Goal: Task Accomplishment & Management: Use online tool/utility

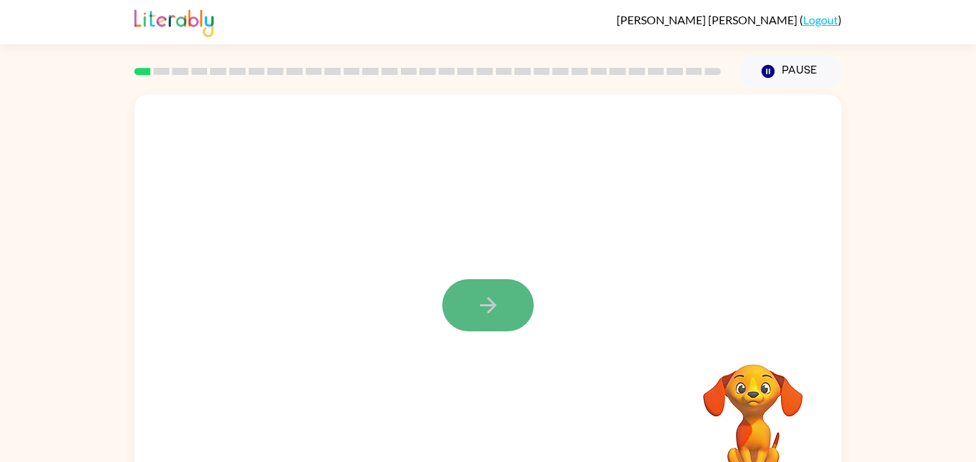
click at [487, 310] on icon "button" at bounding box center [488, 305] width 25 height 25
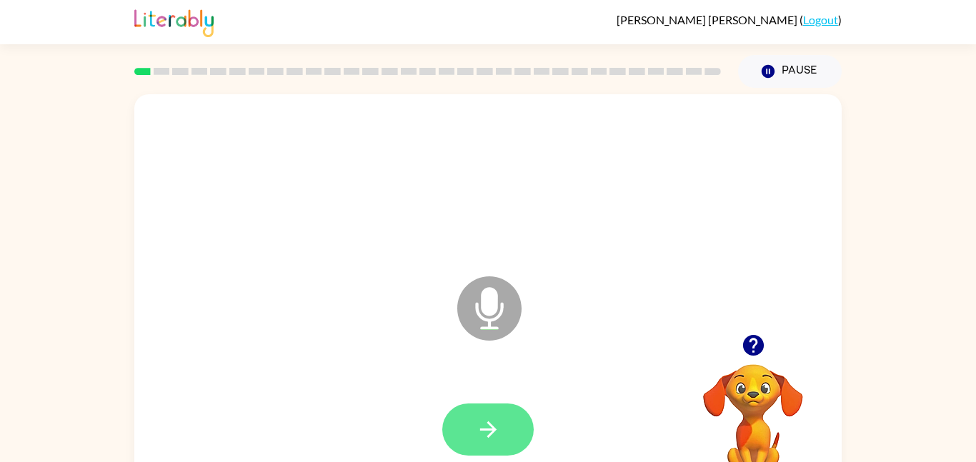
click at [504, 417] on button "button" at bounding box center [487, 430] width 91 height 52
click at [510, 319] on icon at bounding box center [489, 309] width 64 height 64
click at [484, 446] on button "button" at bounding box center [487, 430] width 91 height 52
click at [482, 422] on icon "button" at bounding box center [488, 429] width 25 height 25
click at [484, 419] on icon "button" at bounding box center [488, 429] width 25 height 25
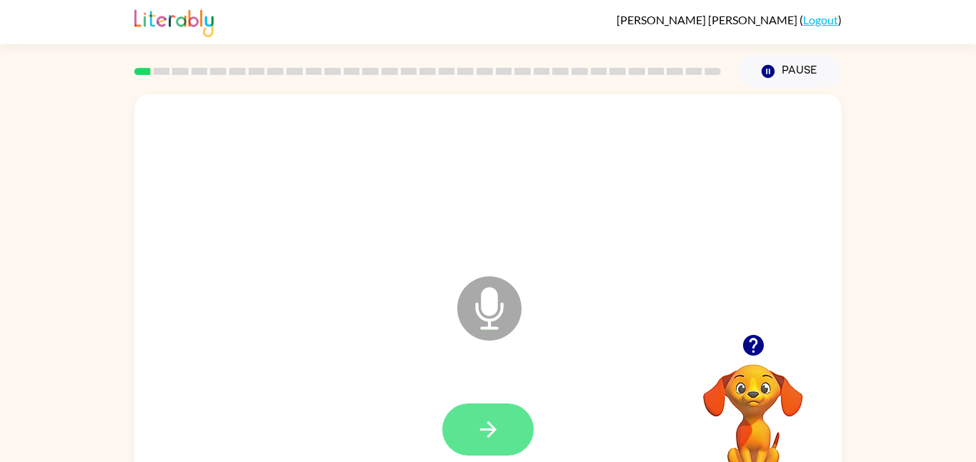
click at [486, 423] on icon "button" at bounding box center [488, 429] width 25 height 25
click at [485, 430] on icon "button" at bounding box center [487, 430] width 16 height 16
click at [485, 434] on icon "button" at bounding box center [488, 429] width 25 height 25
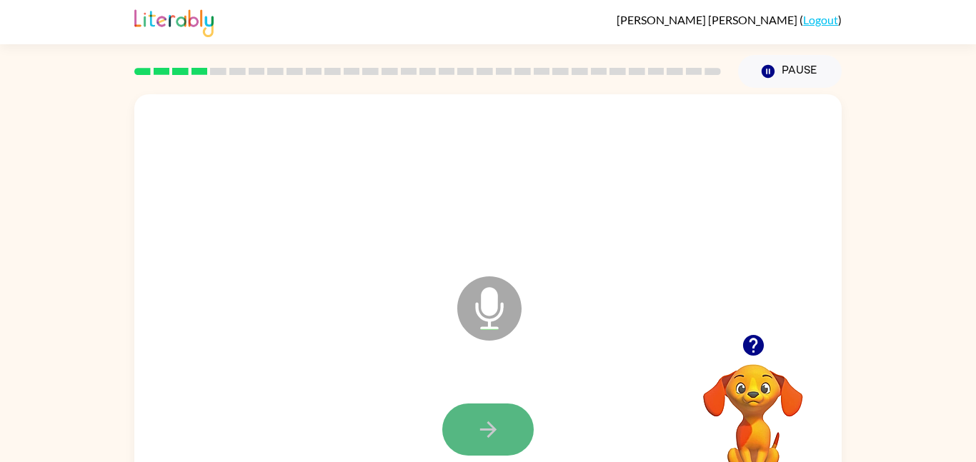
click at [485, 434] on icon "button" at bounding box center [488, 429] width 25 height 25
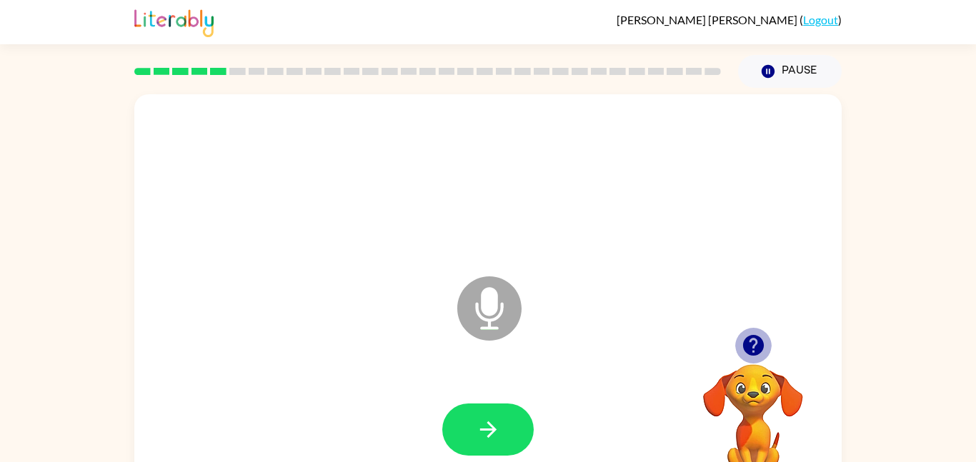
click at [758, 347] on icon "button" at bounding box center [752, 345] width 21 height 21
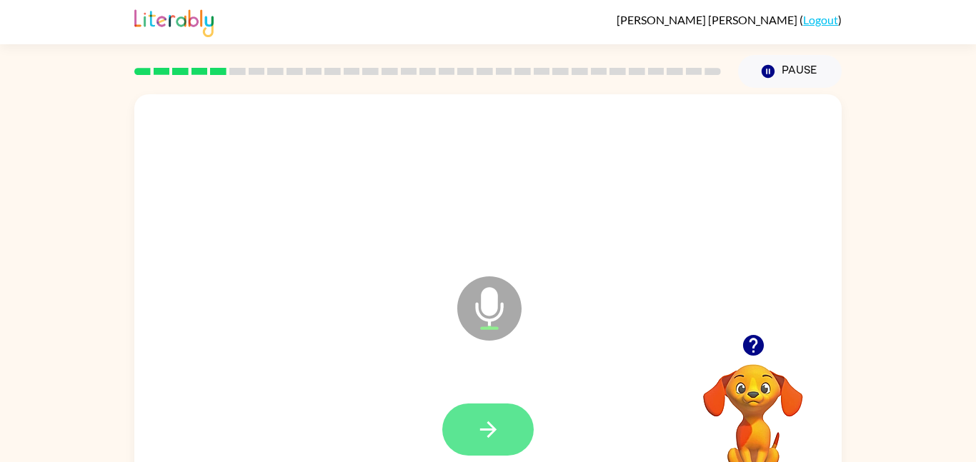
click at [500, 436] on icon "button" at bounding box center [488, 429] width 25 height 25
click at [517, 437] on button "button" at bounding box center [487, 430] width 91 height 52
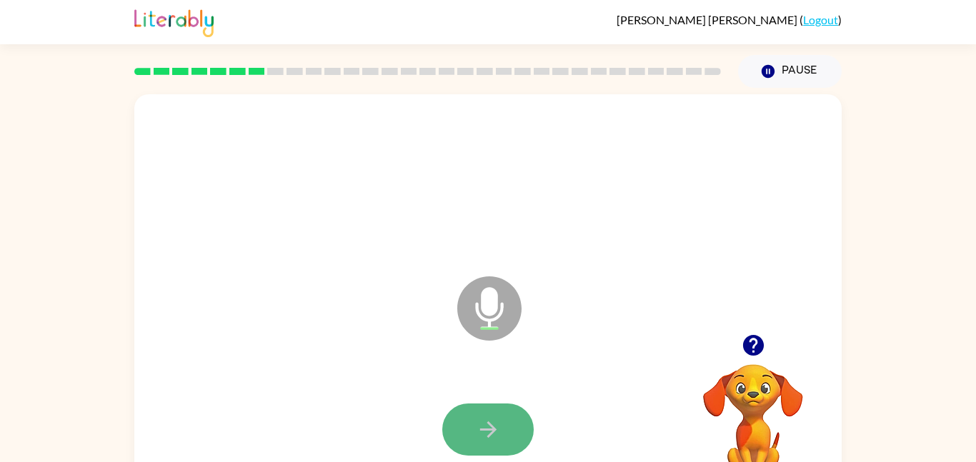
click at [511, 429] on button "button" at bounding box center [487, 430] width 91 height 52
click at [511, 432] on button "button" at bounding box center [487, 430] width 91 height 52
click at [511, 433] on button "button" at bounding box center [487, 430] width 91 height 52
click at [510, 434] on button "button" at bounding box center [487, 430] width 91 height 52
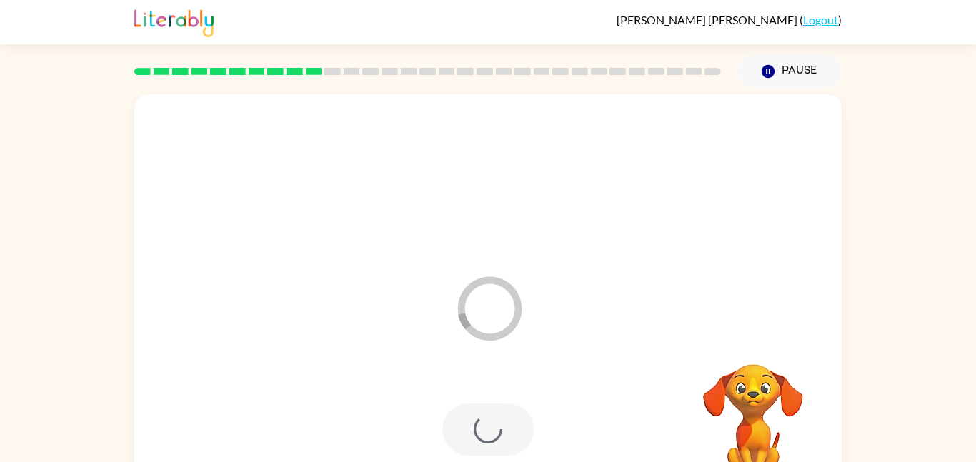
click at [511, 434] on div at bounding box center [487, 430] width 91 height 52
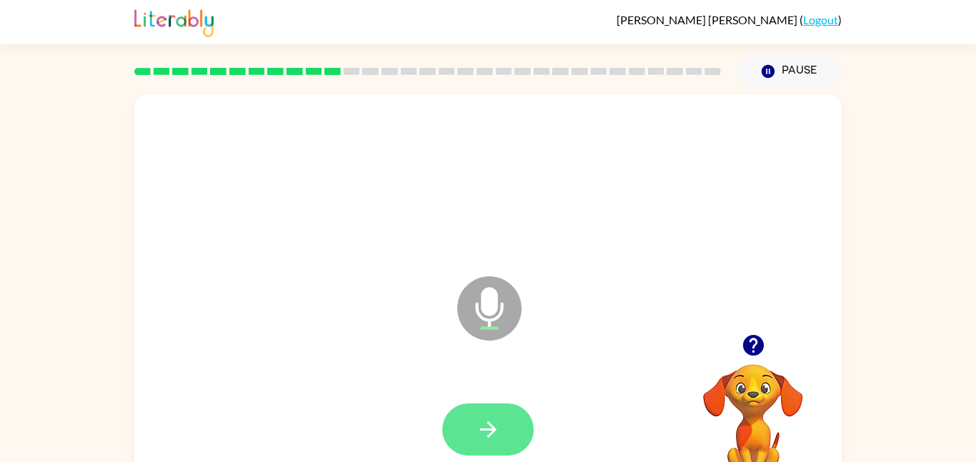
click at [511, 435] on button "button" at bounding box center [487, 430] width 91 height 52
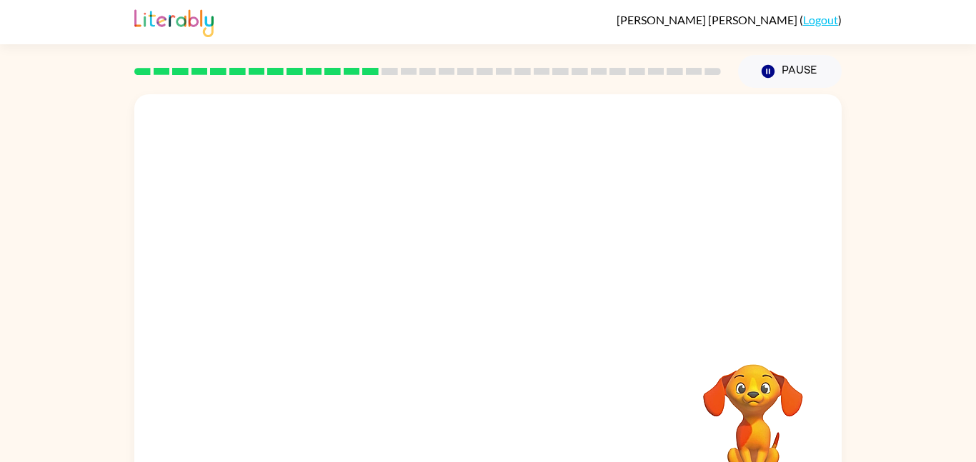
scroll to position [40, 0]
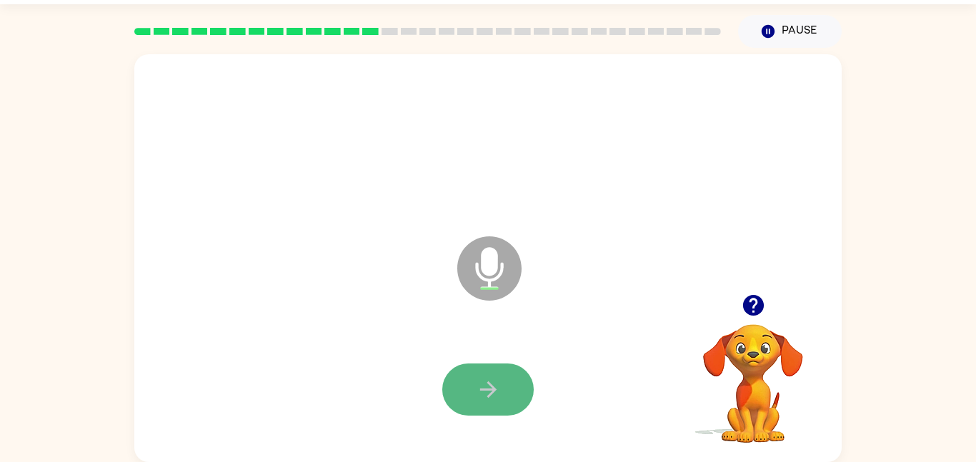
click at [489, 384] on icon "button" at bounding box center [487, 390] width 16 height 16
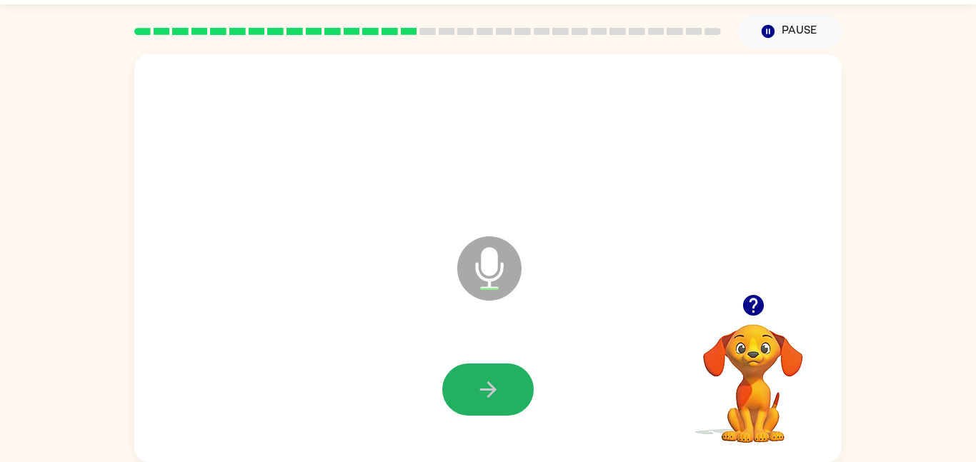
click at [489, 384] on icon "button" at bounding box center [487, 390] width 16 height 16
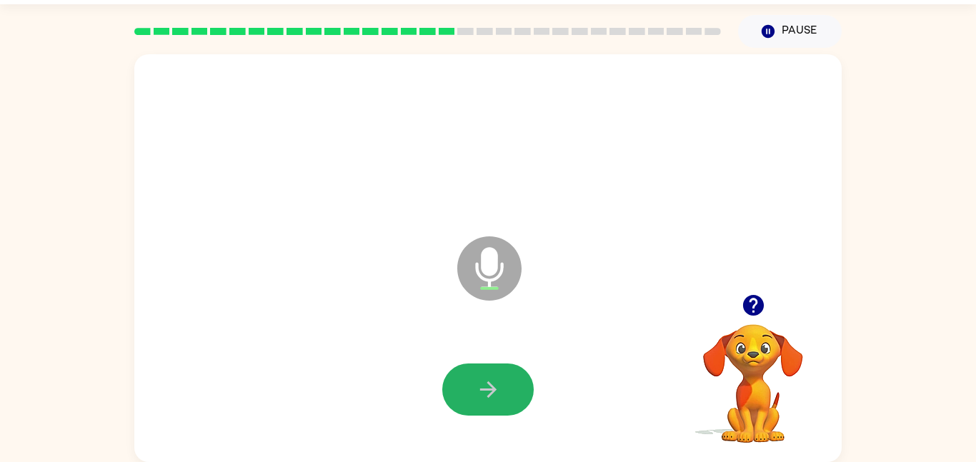
click at [489, 384] on icon "button" at bounding box center [487, 390] width 16 height 16
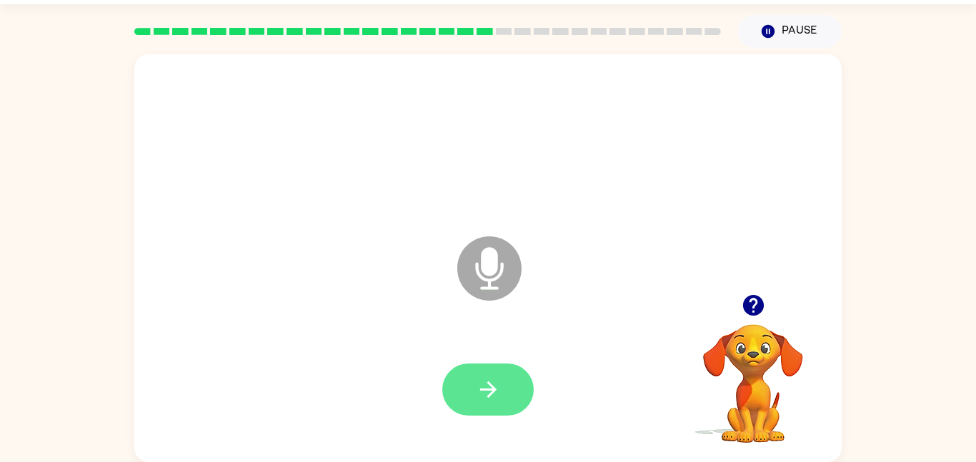
click at [490, 386] on icon "button" at bounding box center [487, 390] width 16 height 16
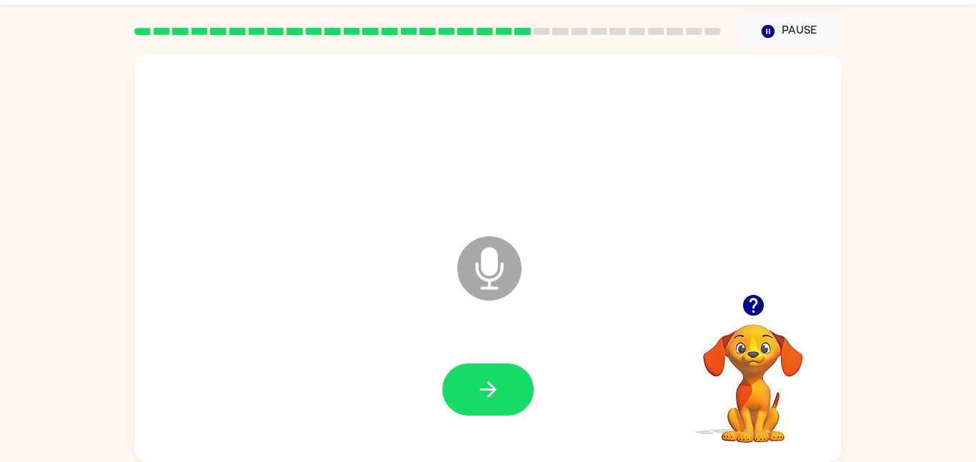
click at [490, 386] on icon "button" at bounding box center [487, 390] width 16 height 16
click at [489, 390] on icon "button" at bounding box center [487, 390] width 16 height 16
click at [489, 392] on icon "button" at bounding box center [488, 389] width 25 height 25
click at [488, 392] on icon "button" at bounding box center [488, 389] width 25 height 25
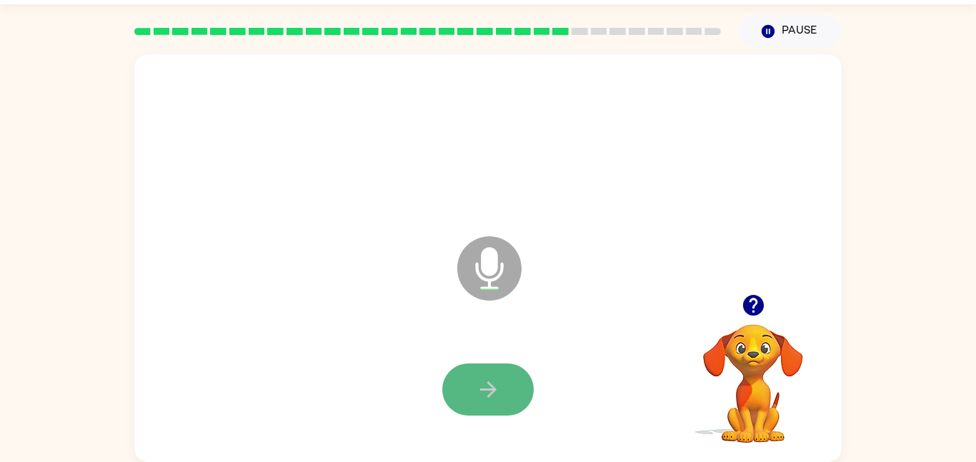
click at [488, 392] on icon "button" at bounding box center [488, 389] width 25 height 25
click at [488, 397] on icon "button" at bounding box center [487, 390] width 16 height 16
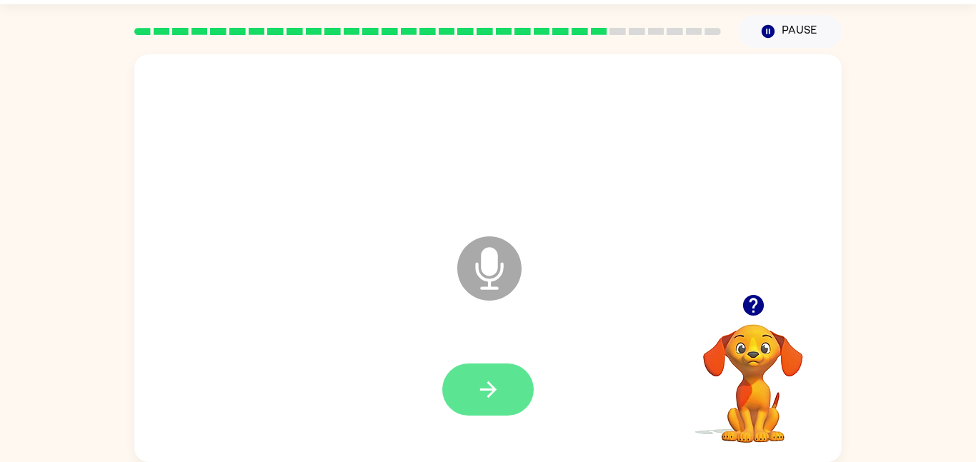
click at [487, 399] on icon "button" at bounding box center [488, 389] width 25 height 25
click at [487, 401] on icon "button" at bounding box center [488, 389] width 25 height 25
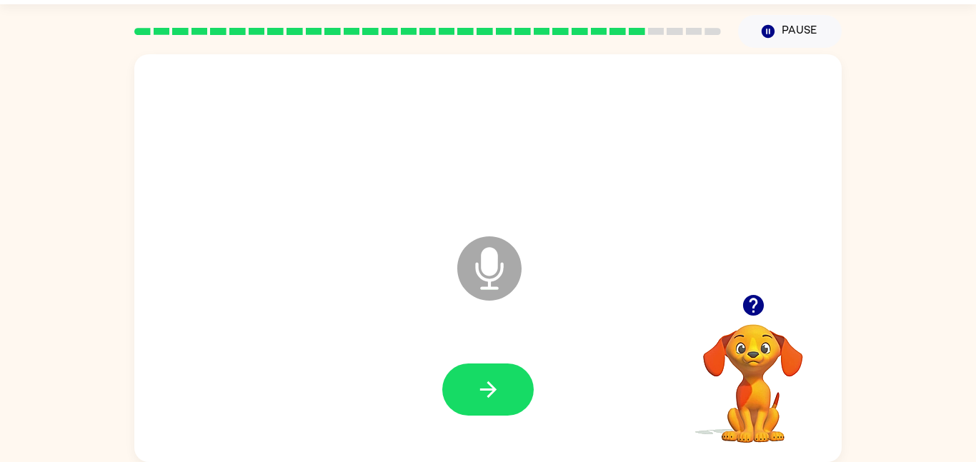
click at [762, 298] on icon "button" at bounding box center [753, 305] width 25 height 25
click at [504, 392] on button "button" at bounding box center [487, 390] width 91 height 52
click at [506, 395] on button "button" at bounding box center [487, 390] width 91 height 52
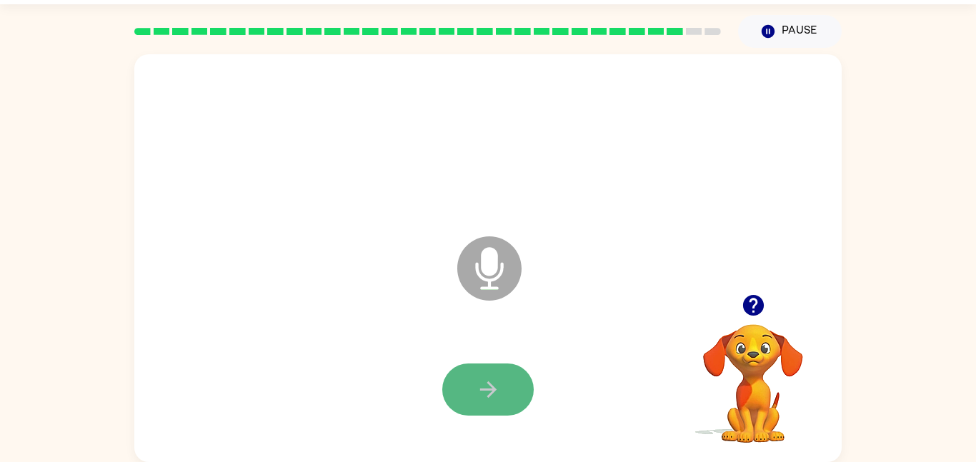
click at [506, 395] on button "button" at bounding box center [487, 390] width 91 height 52
click at [503, 395] on button "button" at bounding box center [487, 390] width 91 height 52
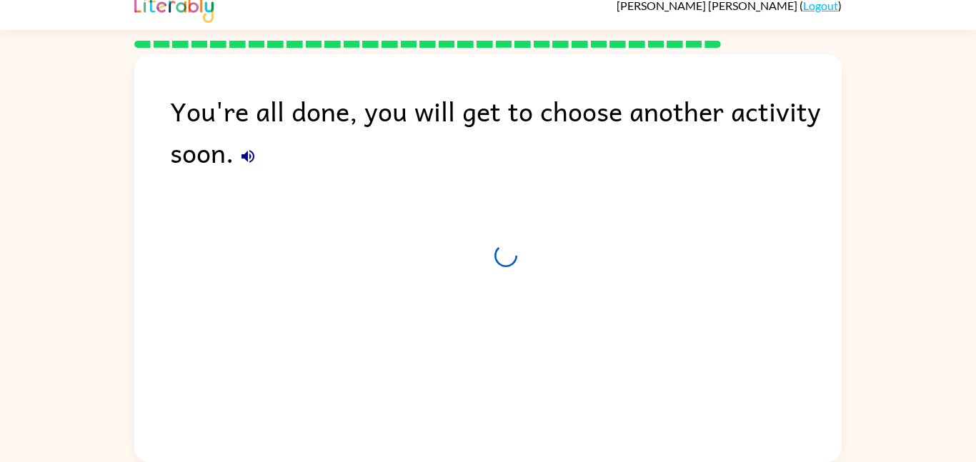
scroll to position [14, 0]
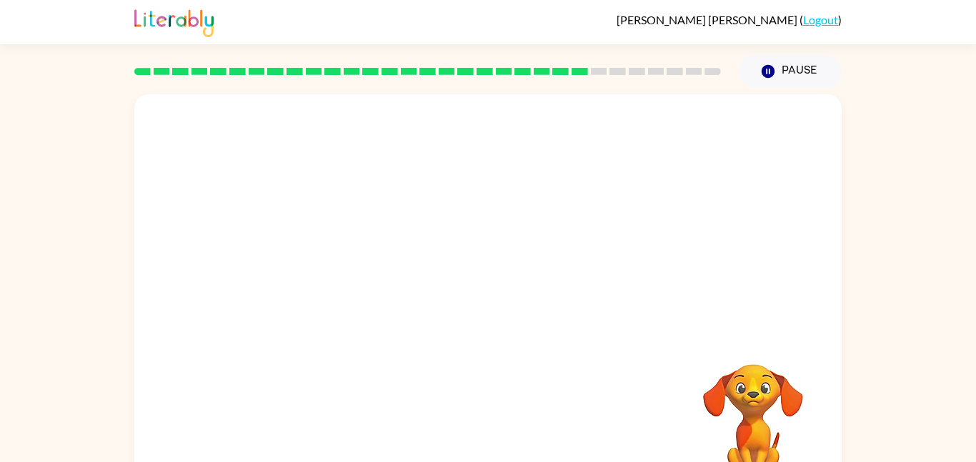
click at [356, 291] on video "Your browser must support playing .mp4 files to use Literably. Please try using…" at bounding box center [487, 214] width 707 height 240
click at [513, 309] on button "button" at bounding box center [487, 305] width 91 height 52
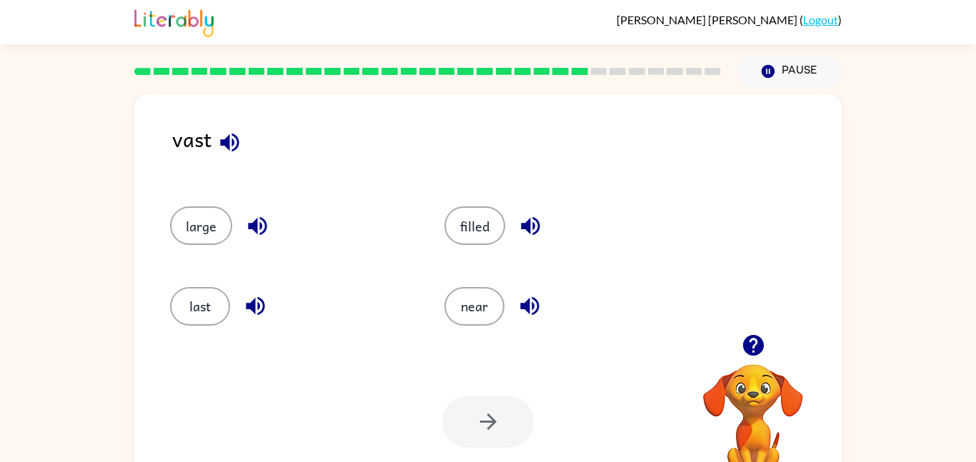
click at [502, 151] on div "vast" at bounding box center [507, 150] width 670 height 55
click at [222, 302] on button "last" at bounding box center [200, 306] width 60 height 39
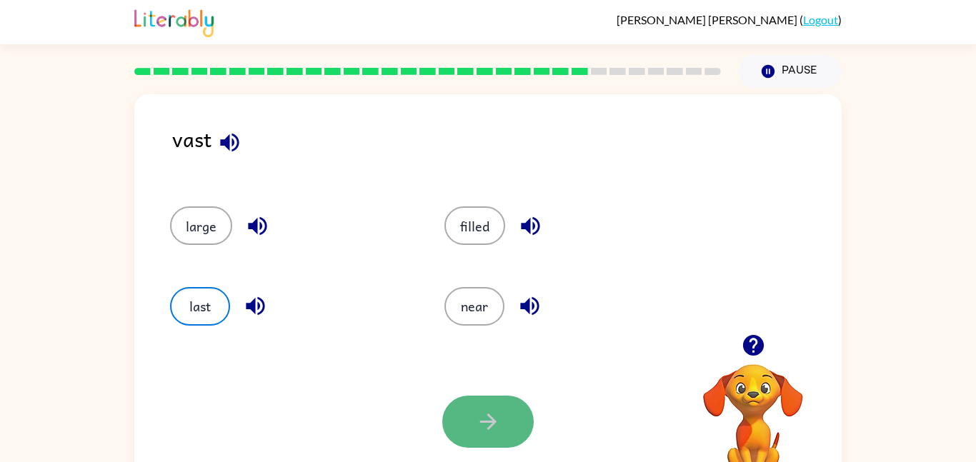
click at [499, 418] on icon "button" at bounding box center [488, 421] width 25 height 25
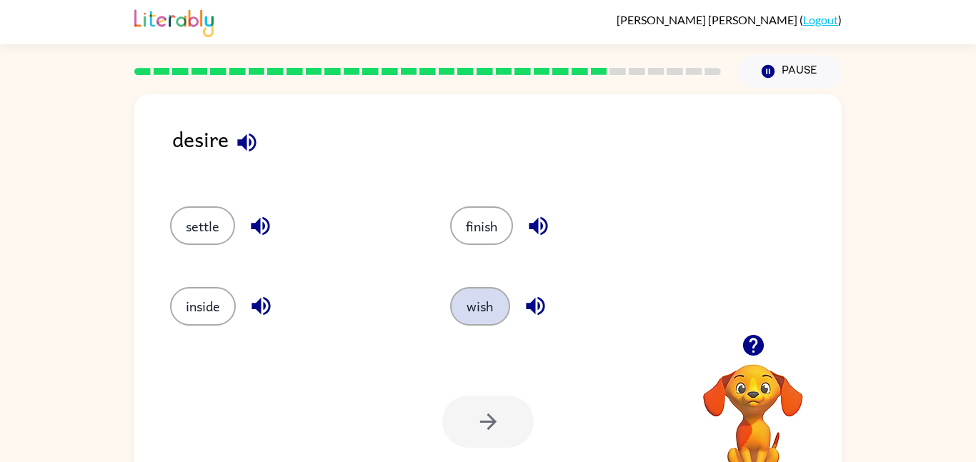
click at [494, 322] on button "wish" at bounding box center [480, 306] width 60 height 39
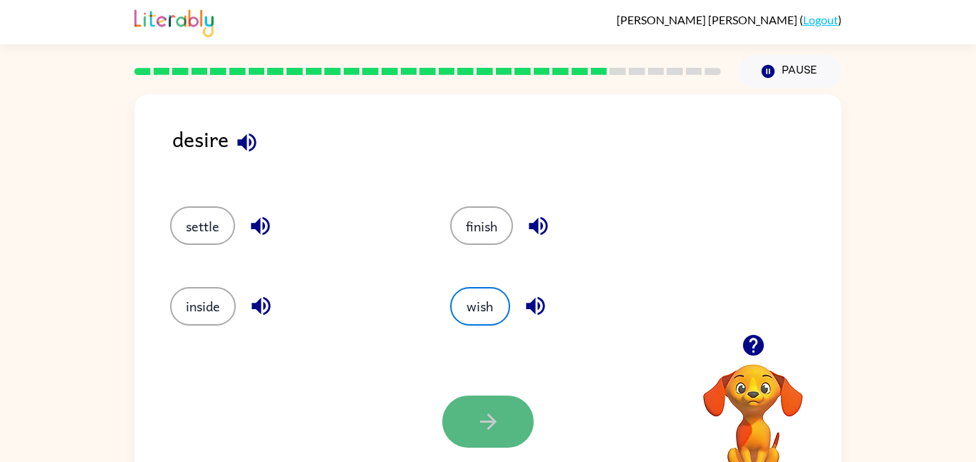
click at [488, 423] on icon "button" at bounding box center [488, 421] width 25 height 25
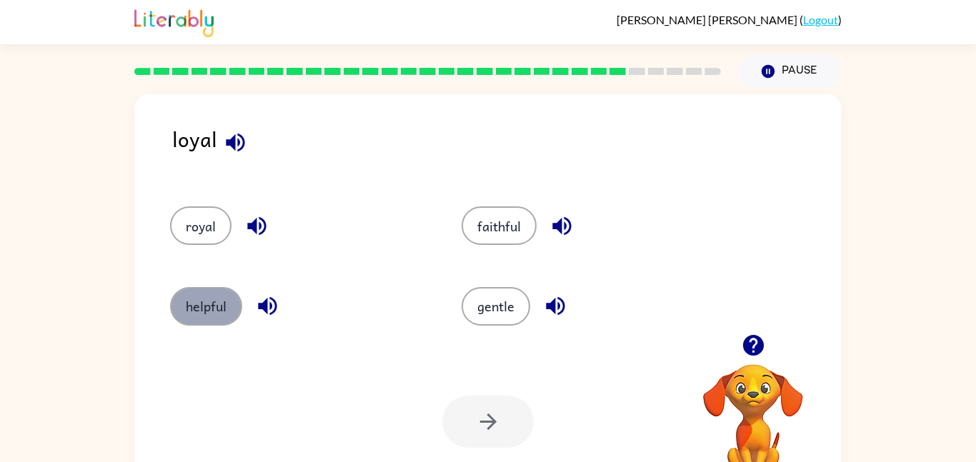
click at [228, 312] on button "helpful" at bounding box center [206, 306] width 72 height 39
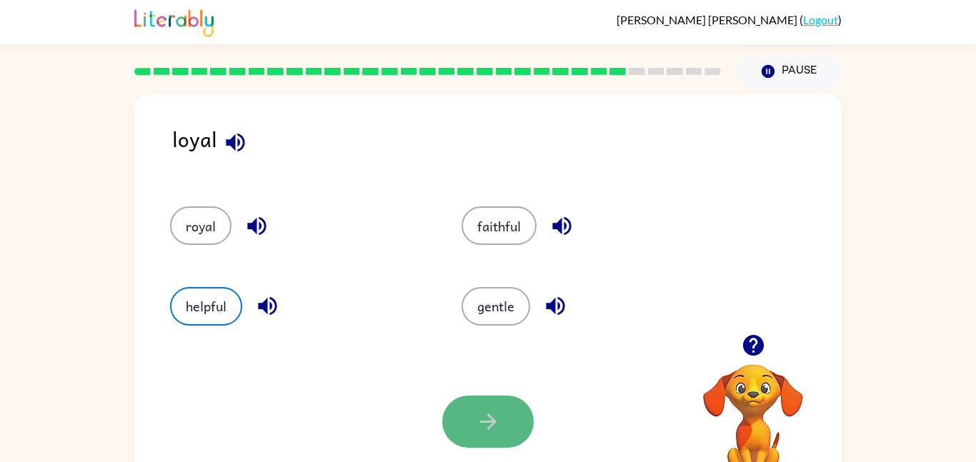
click at [491, 423] on icon "button" at bounding box center [487, 422] width 16 height 16
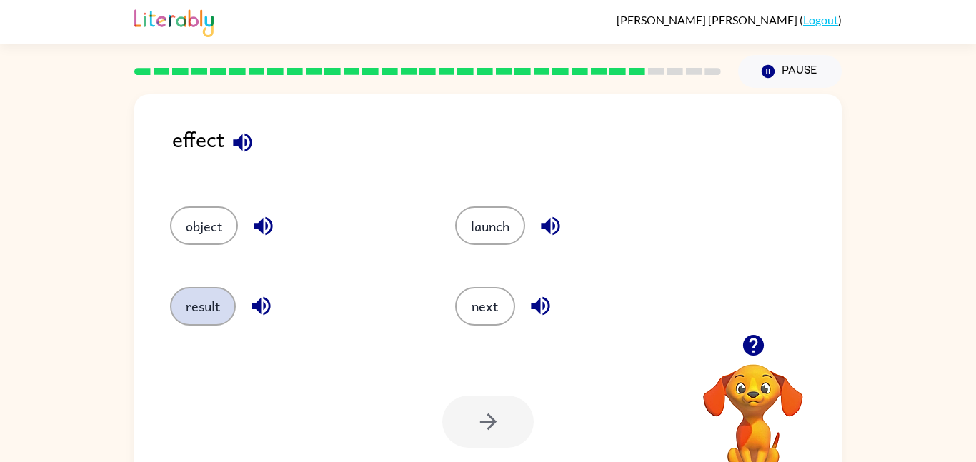
click at [222, 302] on button "result" at bounding box center [203, 306] width 66 height 39
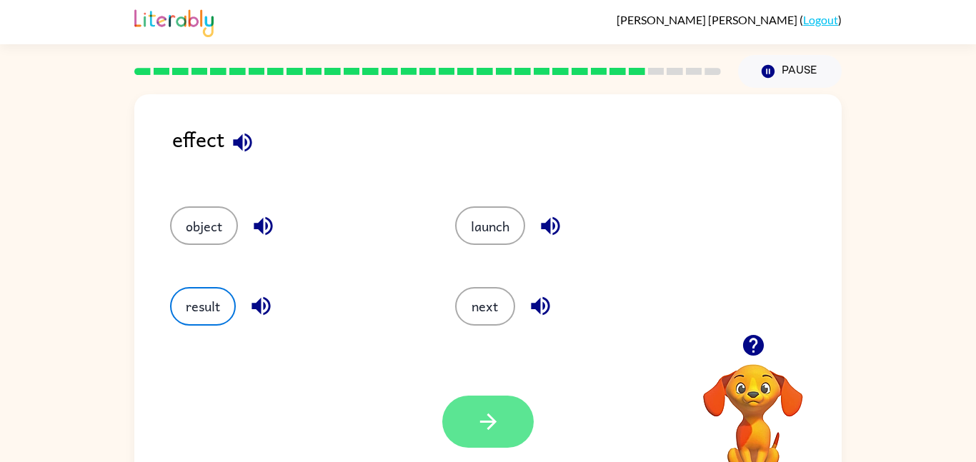
click at [520, 419] on button "button" at bounding box center [487, 422] width 91 height 52
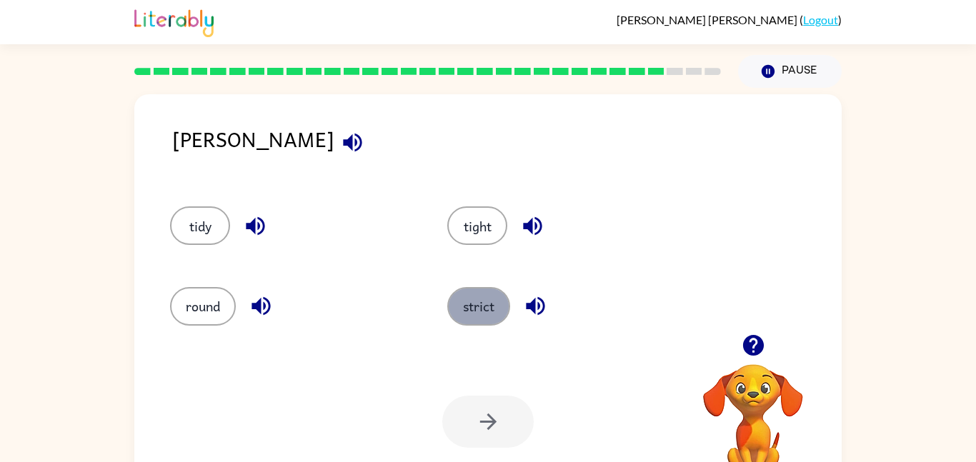
click at [481, 301] on button "strict" at bounding box center [478, 306] width 63 height 39
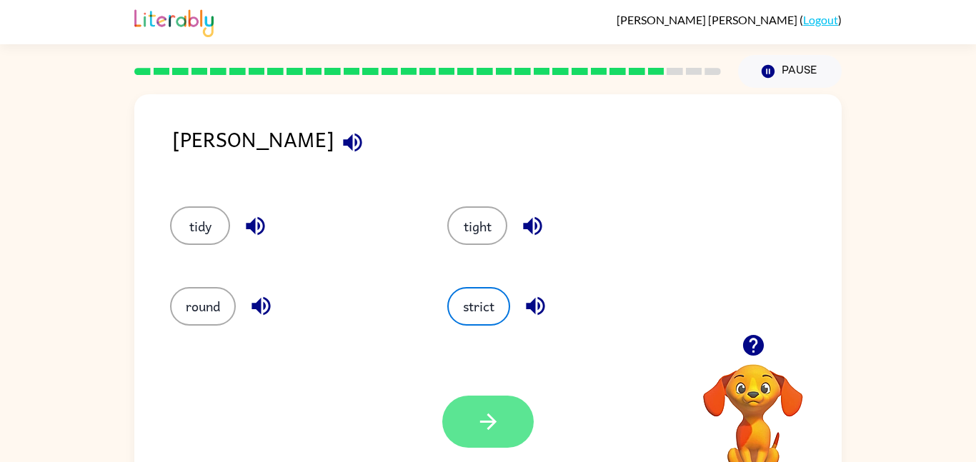
click at [510, 409] on button "button" at bounding box center [487, 422] width 91 height 52
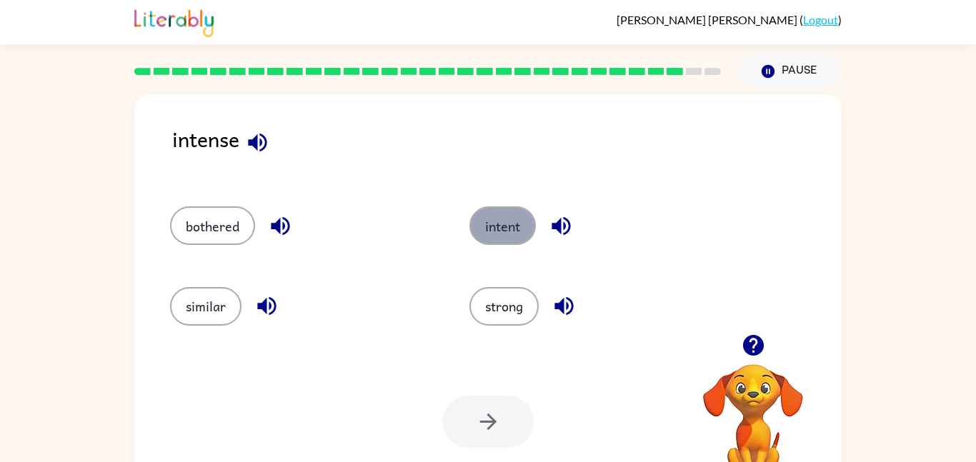
click at [523, 209] on button "intent" at bounding box center [502, 226] width 66 height 39
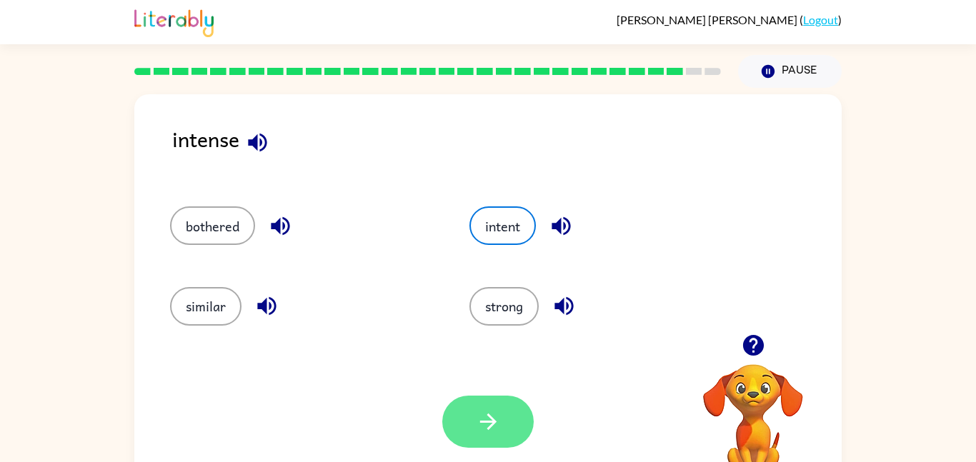
click at [500, 407] on button "button" at bounding box center [487, 422] width 91 height 52
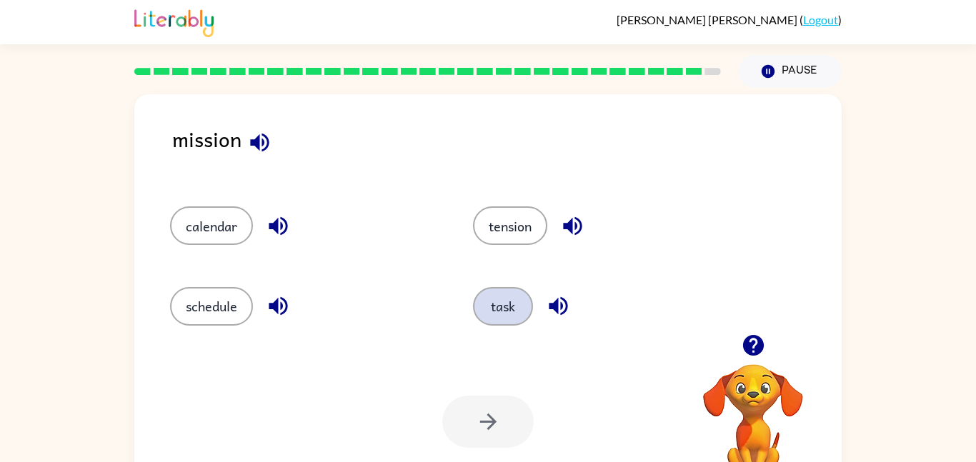
click at [517, 319] on button "task" at bounding box center [503, 306] width 60 height 39
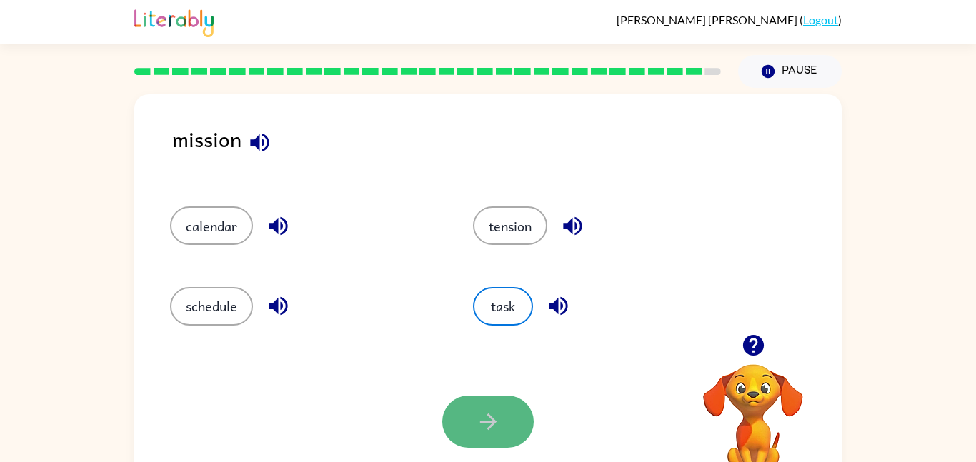
click at [499, 422] on icon "button" at bounding box center [488, 421] width 25 height 25
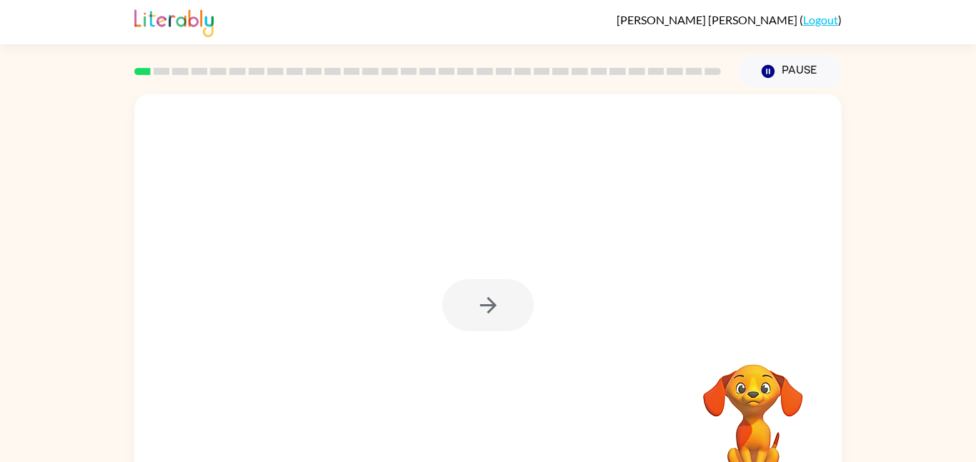
click at [474, 291] on div at bounding box center [487, 305] width 91 height 52
click at [493, 304] on icon "button" at bounding box center [487, 305] width 16 height 16
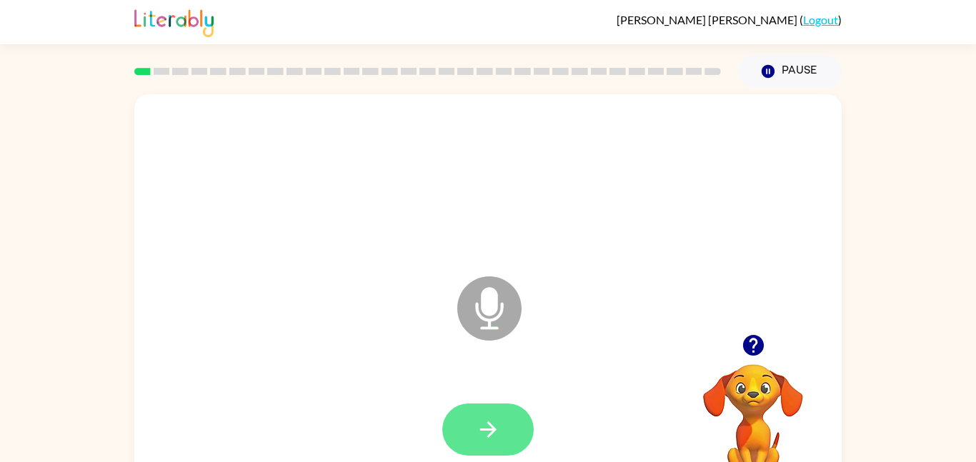
click at [491, 429] on icon "button" at bounding box center [487, 430] width 16 height 16
click at [493, 428] on icon "button" at bounding box center [487, 430] width 16 height 16
click at [494, 427] on icon "button" at bounding box center [488, 429] width 25 height 25
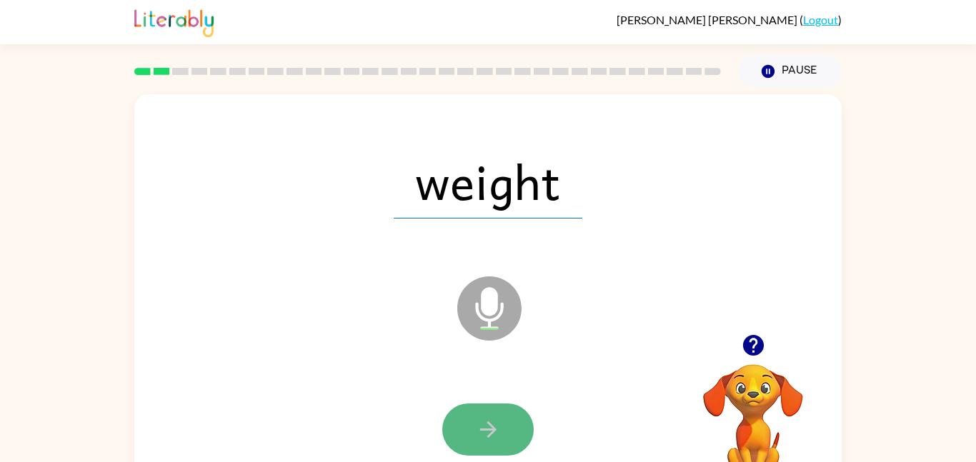
click at [487, 429] on icon "button" at bounding box center [487, 430] width 16 height 16
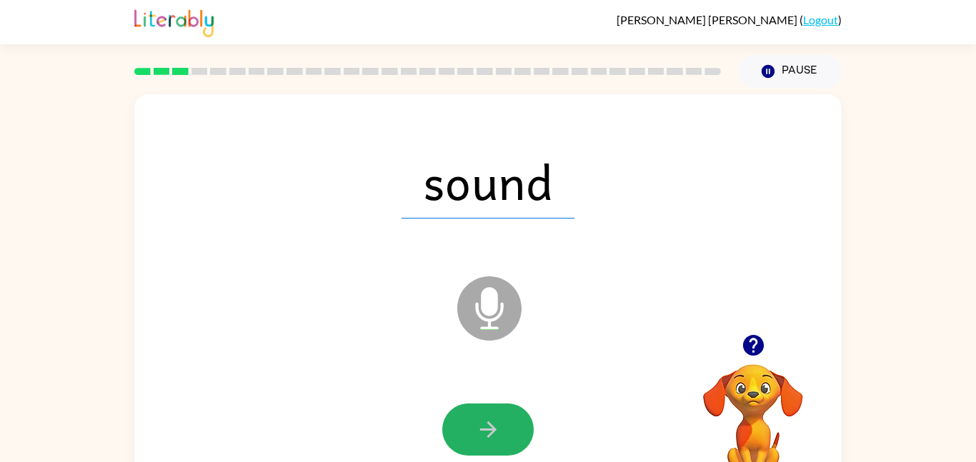
click at [487, 429] on icon "button" at bounding box center [487, 430] width 16 height 16
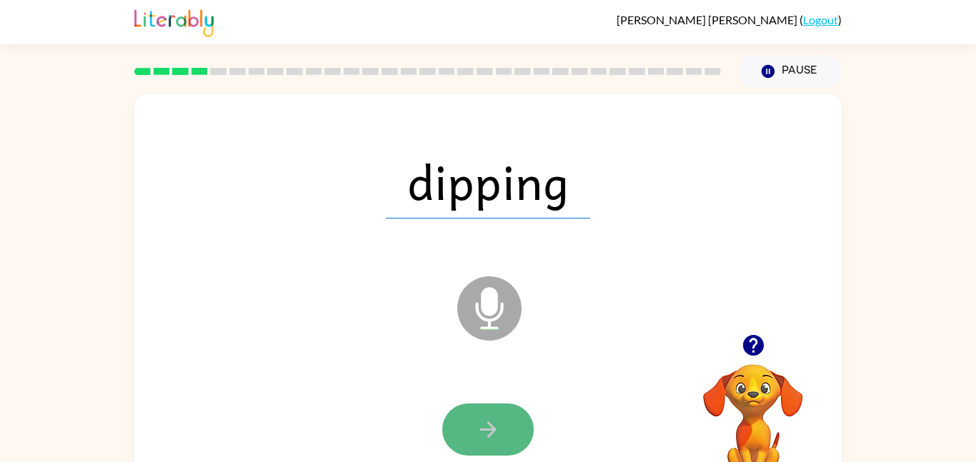
click at [487, 432] on icon "button" at bounding box center [488, 429] width 25 height 25
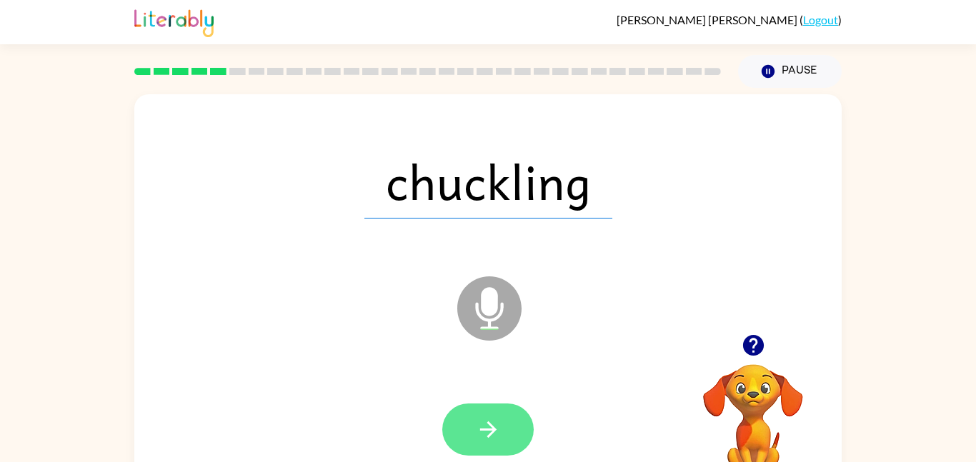
click at [487, 438] on icon "button" at bounding box center [488, 429] width 25 height 25
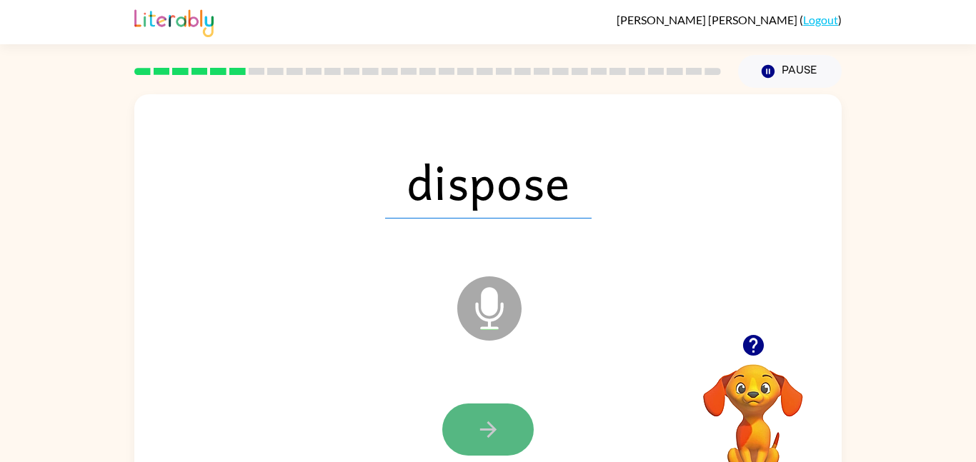
click at [487, 439] on icon "button" at bounding box center [488, 429] width 25 height 25
click at [487, 440] on icon "button" at bounding box center [488, 429] width 25 height 25
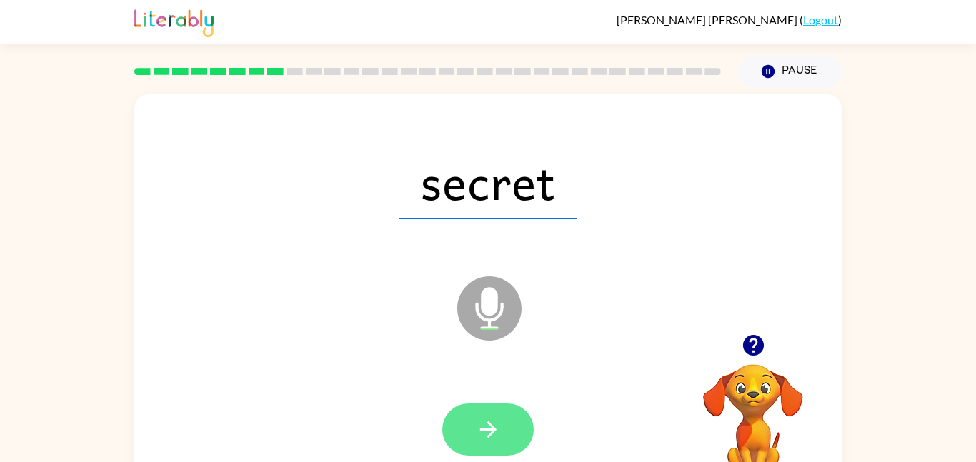
click at [487, 442] on icon "button" at bounding box center [488, 429] width 25 height 25
click at [484, 435] on icon "button" at bounding box center [488, 429] width 25 height 25
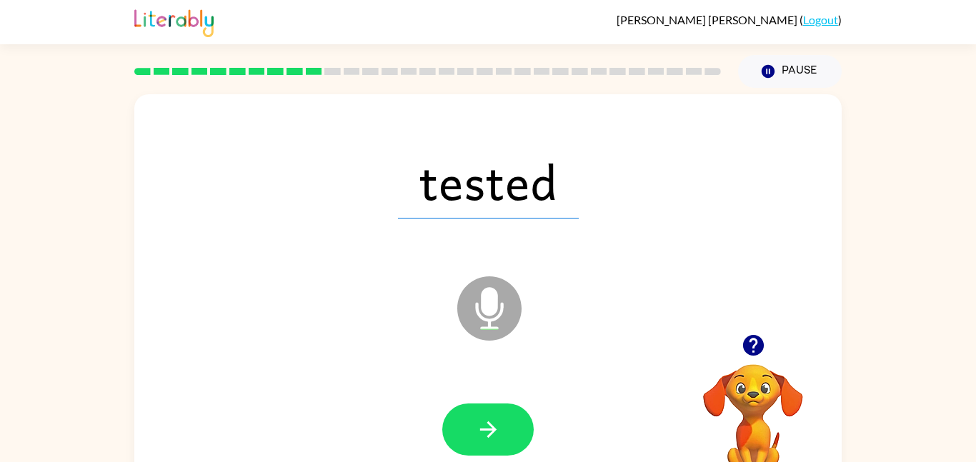
click at [484, 435] on icon "button" at bounding box center [488, 429] width 25 height 25
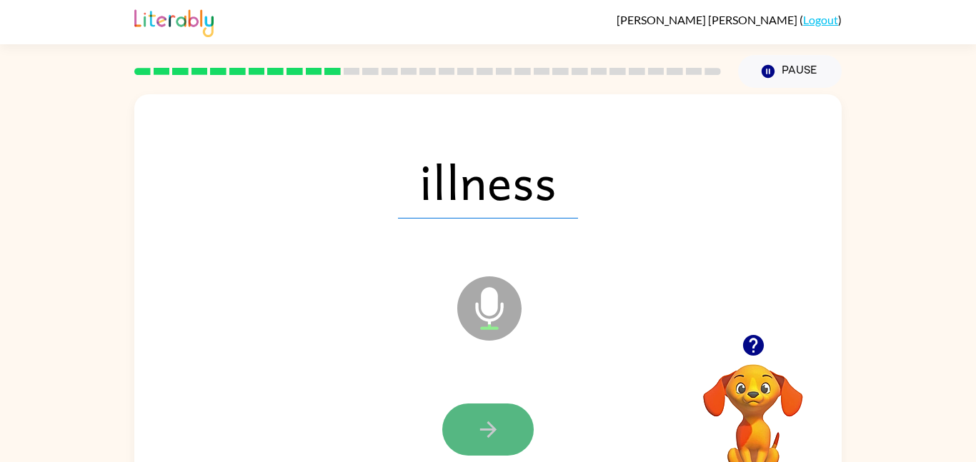
click at [484, 432] on icon "button" at bounding box center [488, 429] width 25 height 25
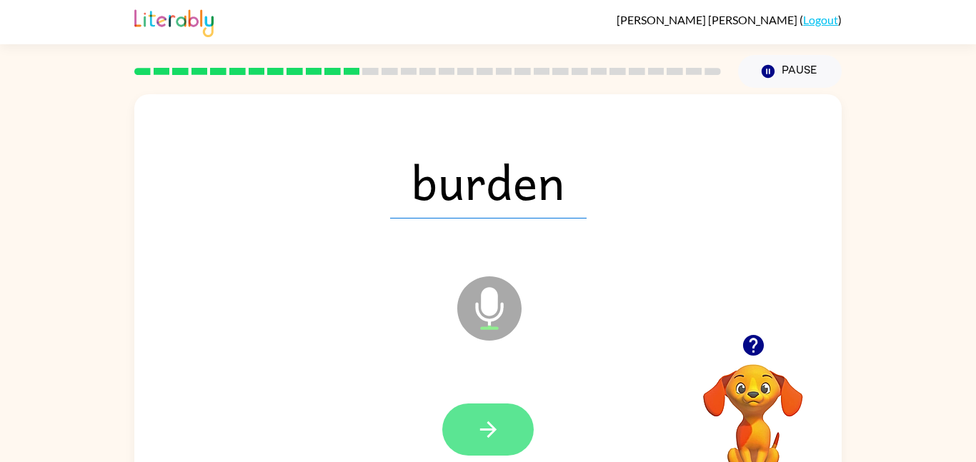
click at [484, 434] on icon "button" at bounding box center [488, 429] width 25 height 25
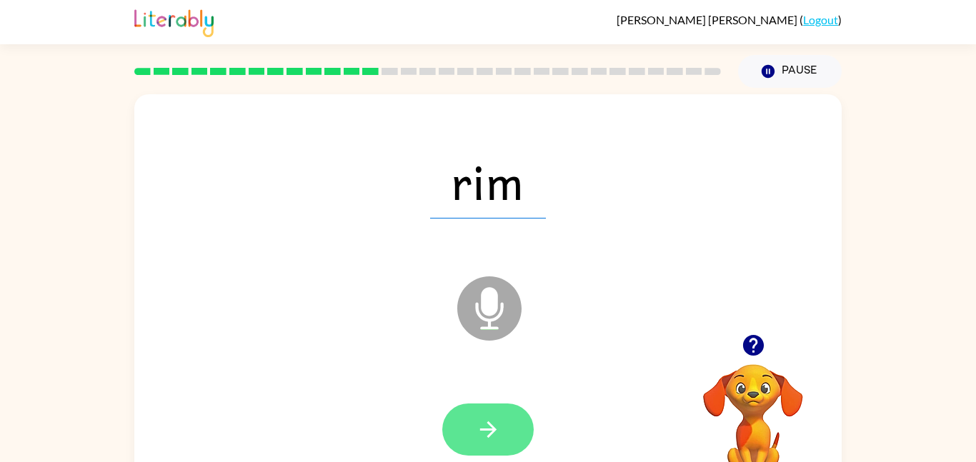
click at [482, 435] on icon "button" at bounding box center [488, 429] width 25 height 25
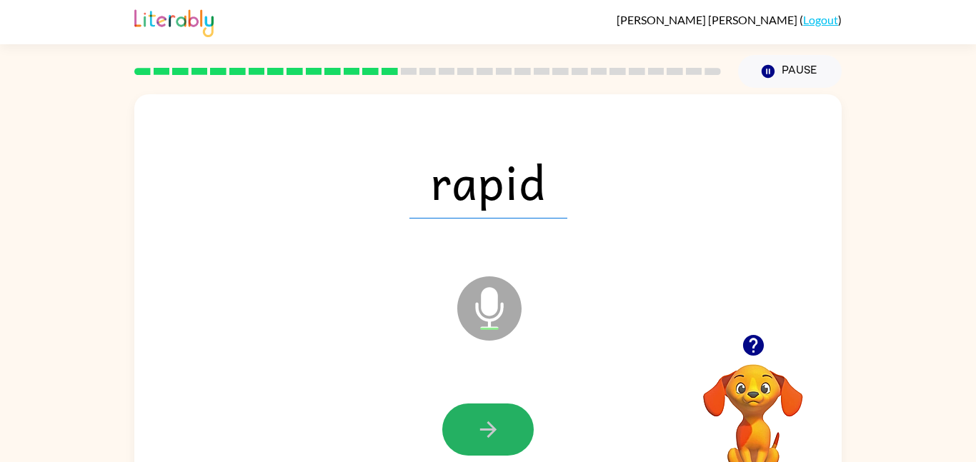
click at [482, 435] on icon "button" at bounding box center [488, 429] width 25 height 25
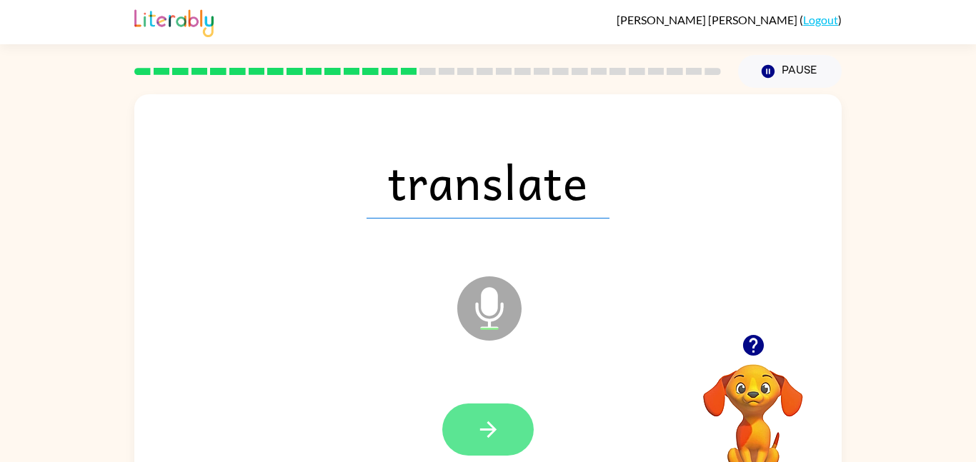
click at [482, 438] on icon "button" at bounding box center [488, 429] width 25 height 25
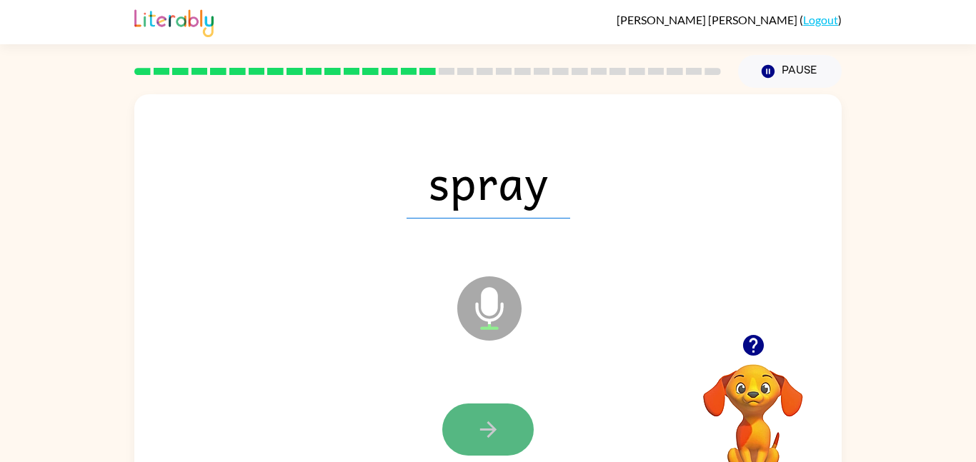
click at [482, 440] on icon "button" at bounding box center [488, 429] width 25 height 25
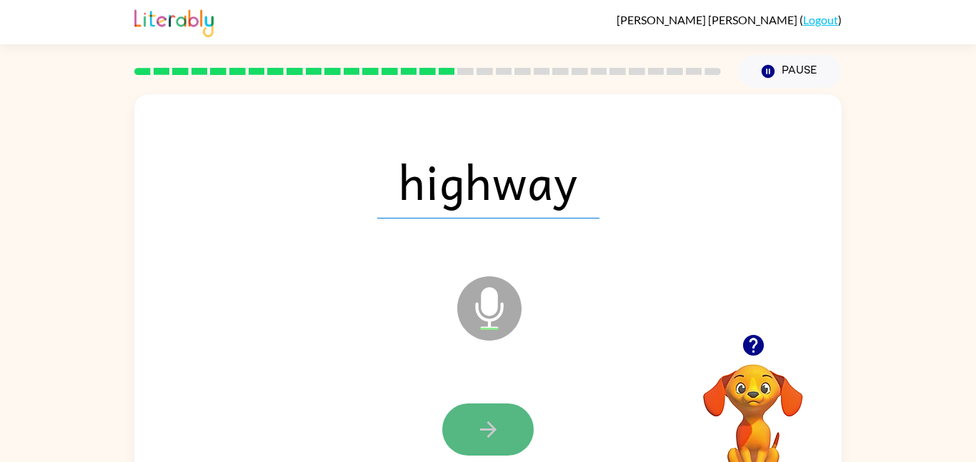
click at [482, 442] on icon "button" at bounding box center [488, 429] width 25 height 25
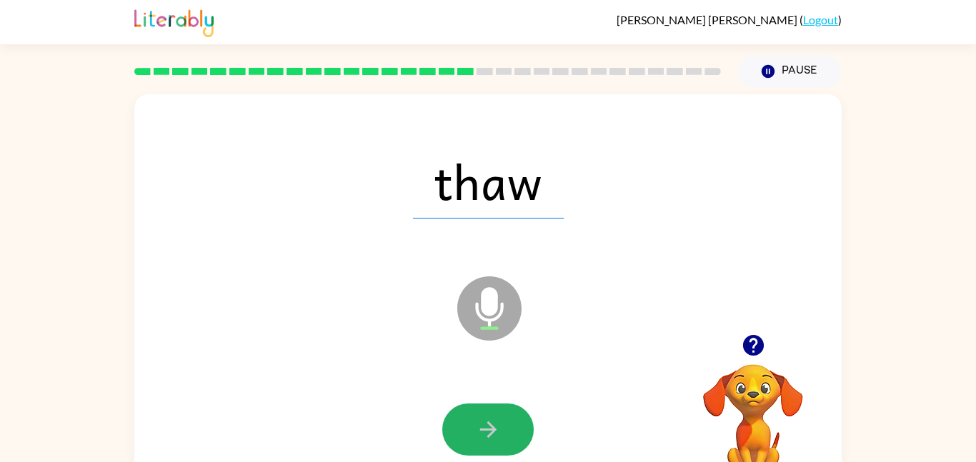
click at [482, 442] on icon "button" at bounding box center [488, 429] width 25 height 25
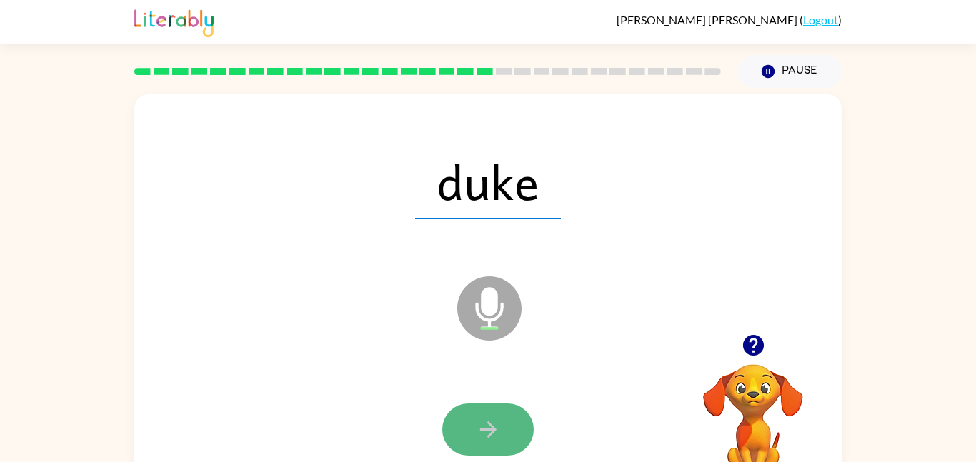
click at [481, 446] on button "button" at bounding box center [487, 430] width 91 height 52
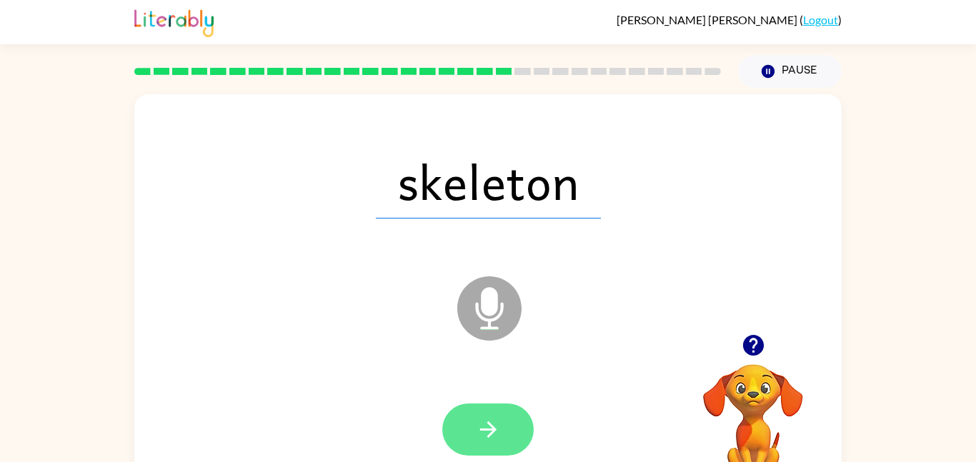
click at [481, 445] on button "button" at bounding box center [487, 430] width 91 height 52
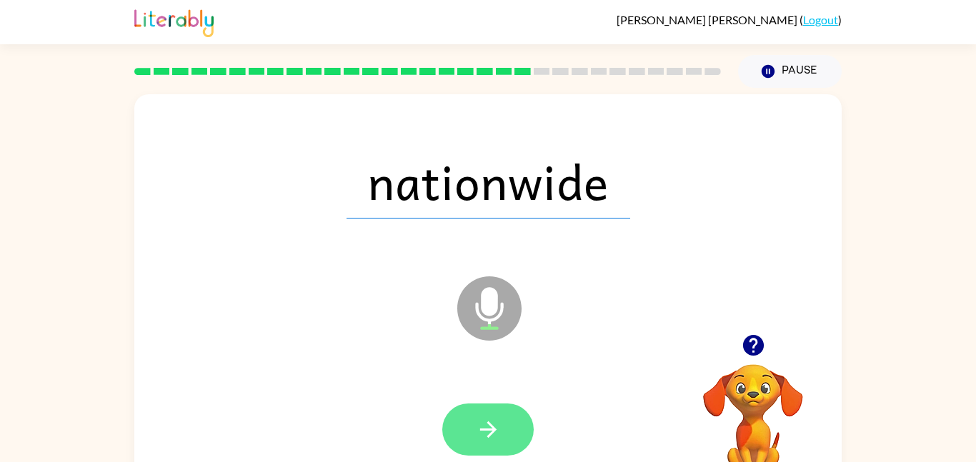
click at [487, 427] on icon "button" at bounding box center [488, 429] width 25 height 25
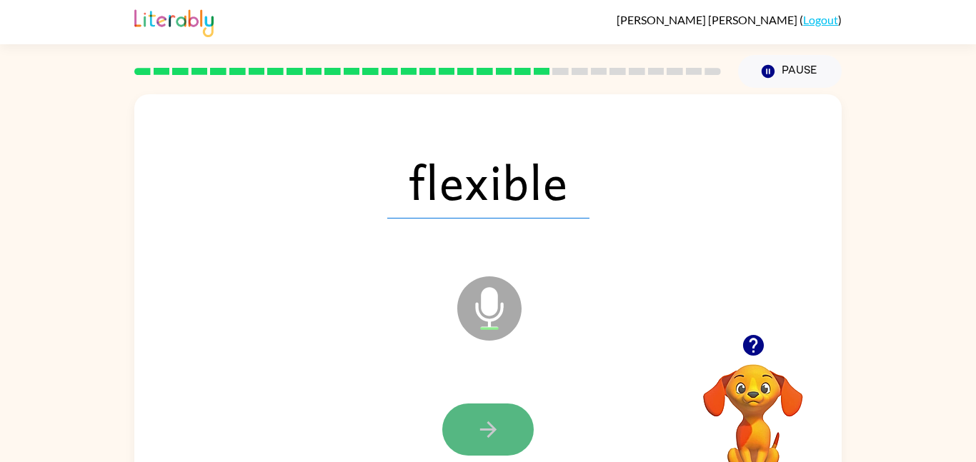
click at [487, 432] on icon "button" at bounding box center [488, 429] width 25 height 25
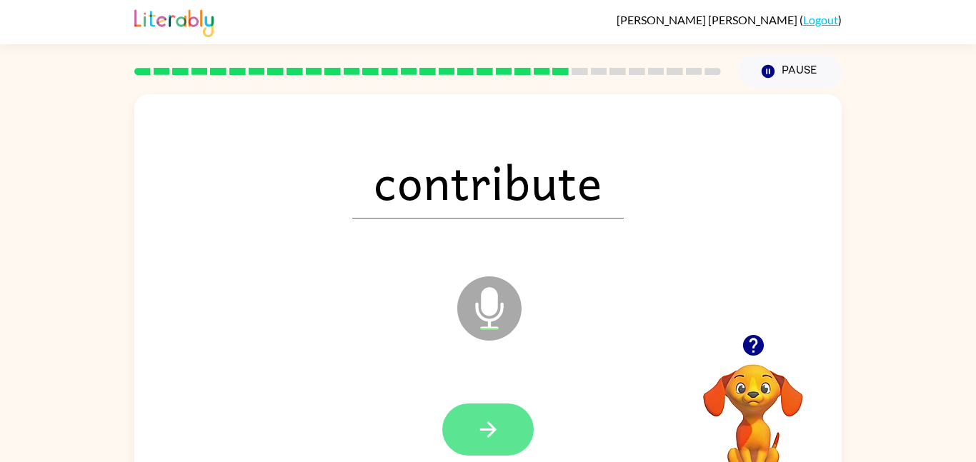
click at [494, 435] on icon "button" at bounding box center [488, 429] width 25 height 25
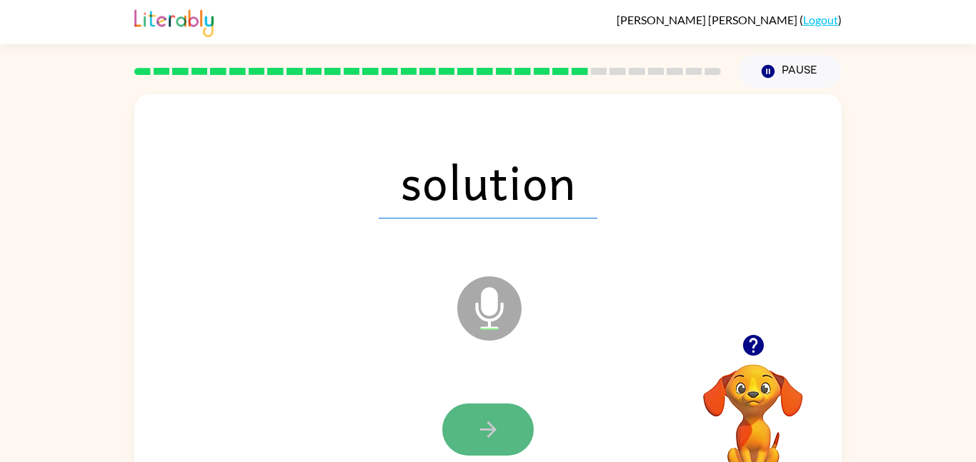
click at [494, 441] on icon "button" at bounding box center [488, 429] width 25 height 25
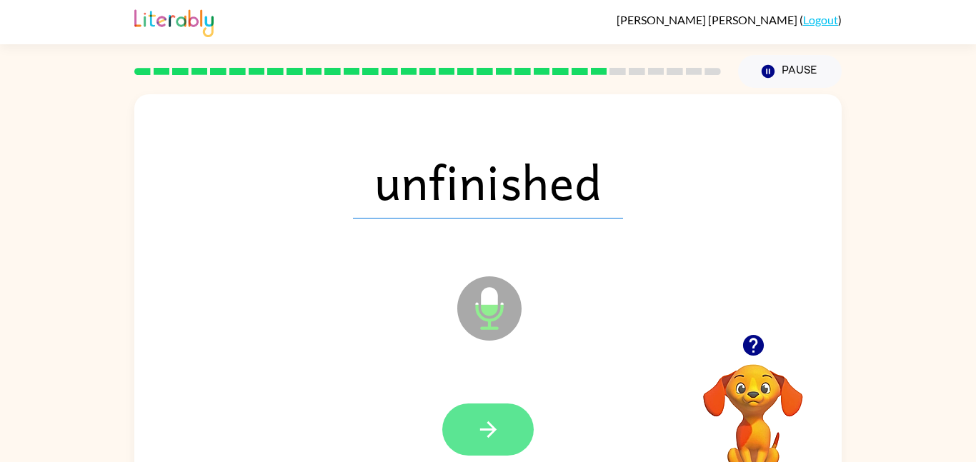
click at [494, 442] on button "button" at bounding box center [487, 430] width 91 height 52
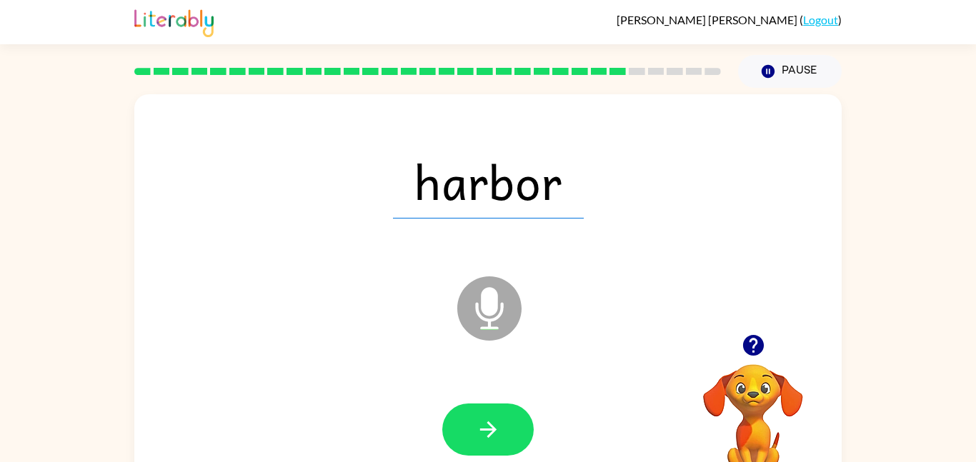
click at [494, 442] on button "button" at bounding box center [487, 430] width 91 height 52
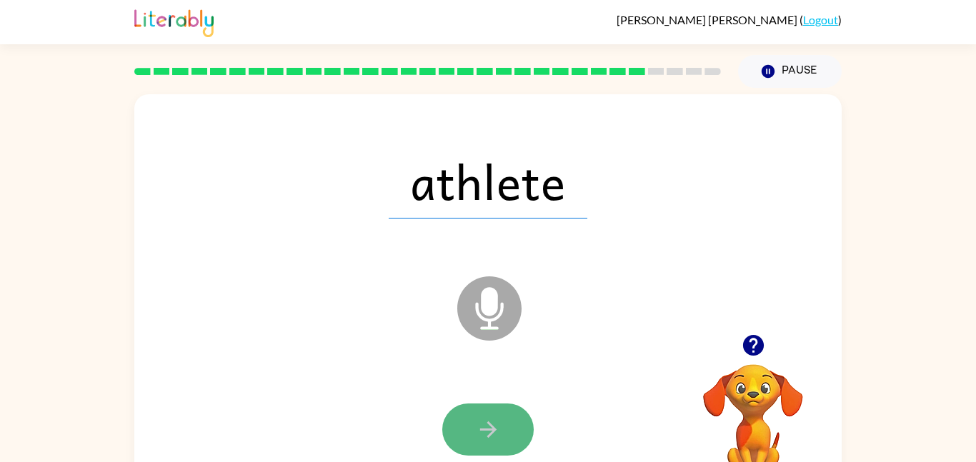
click at [494, 419] on icon "button" at bounding box center [488, 429] width 25 height 25
click at [500, 432] on icon "button" at bounding box center [488, 429] width 25 height 25
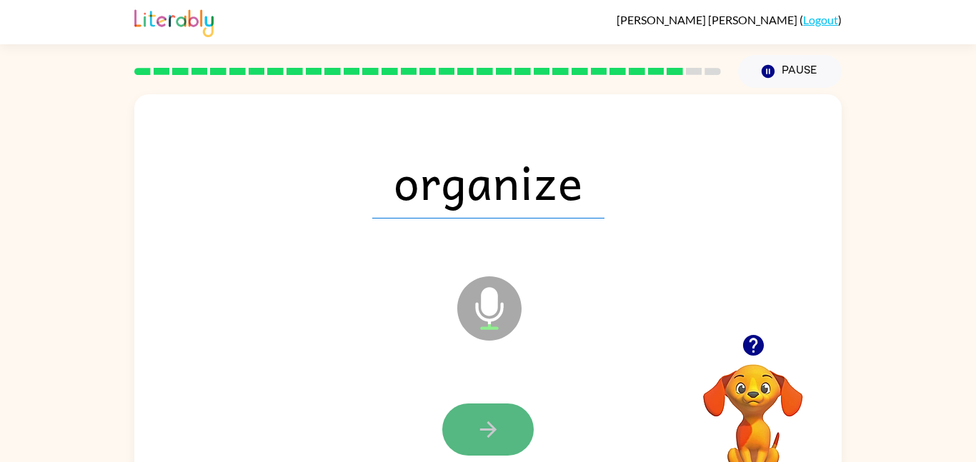
click at [497, 422] on icon "button" at bounding box center [488, 429] width 25 height 25
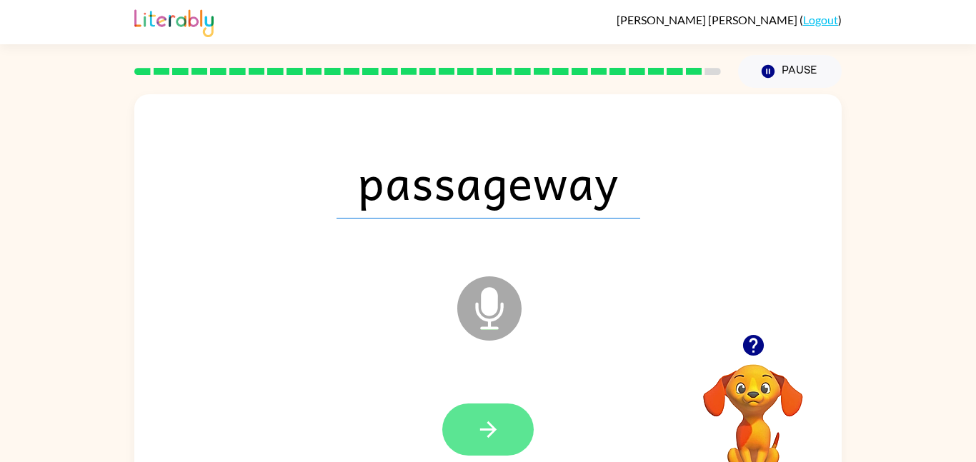
click at [494, 430] on icon "button" at bounding box center [487, 430] width 16 height 16
